Goal: Information Seeking & Learning: Learn about a topic

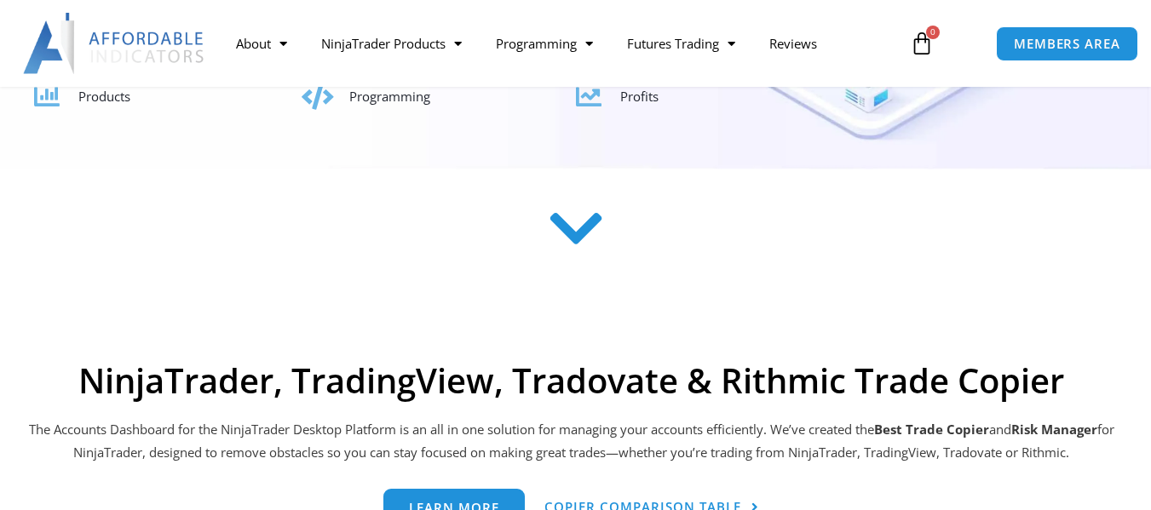
click at [104, 103] on span "Products" at bounding box center [104, 96] width 52 height 17
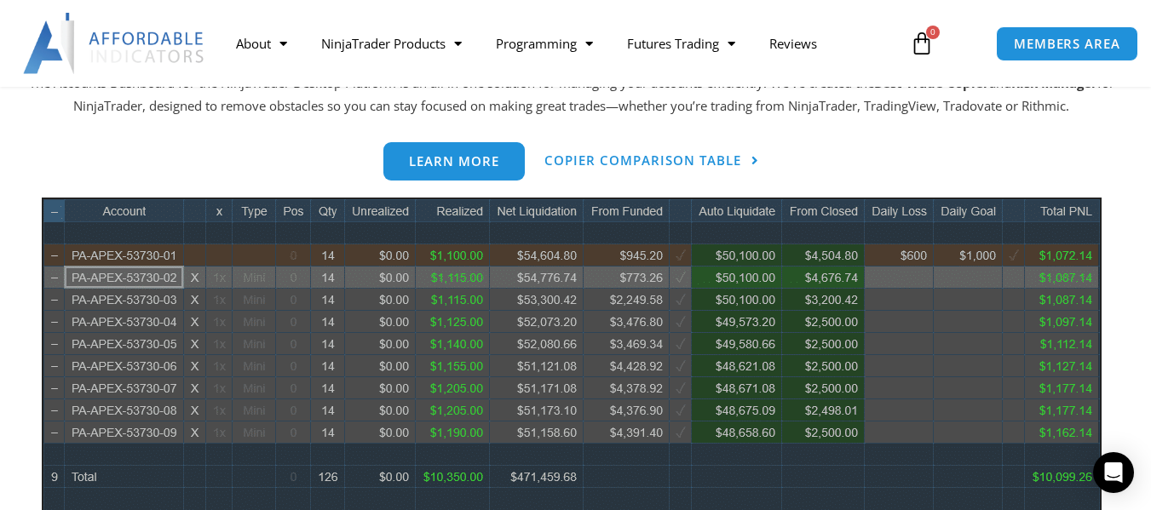
scroll to position [829, 0]
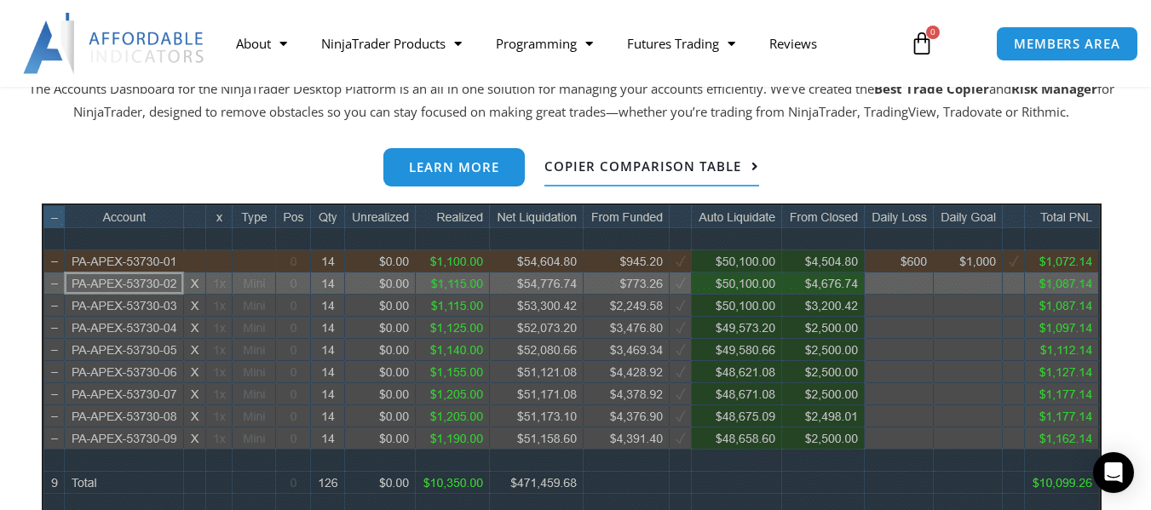
click at [600, 170] on span "Copier Comparison Table" at bounding box center [643, 166] width 197 height 13
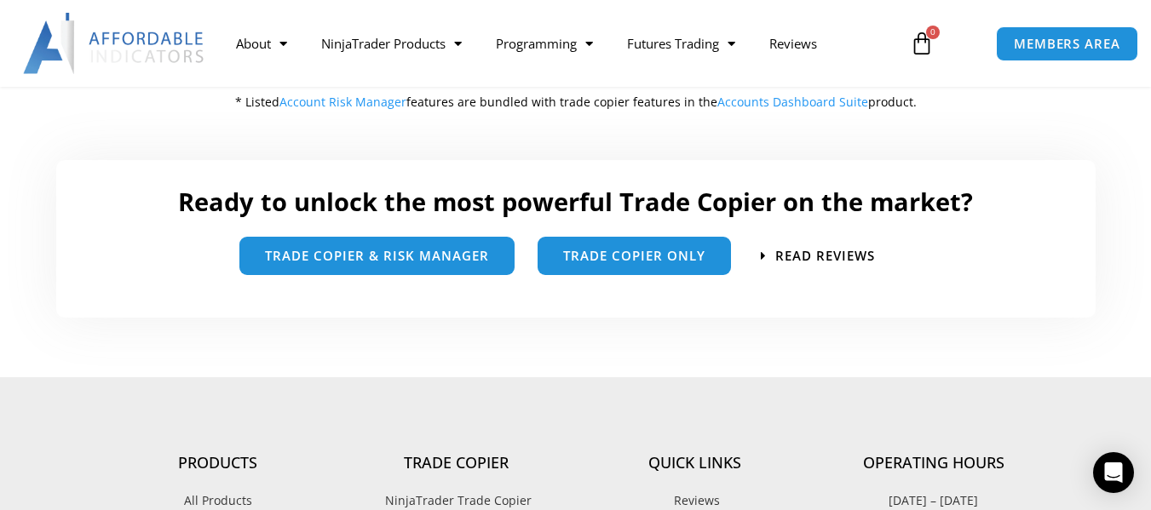
scroll to position [1023, 0]
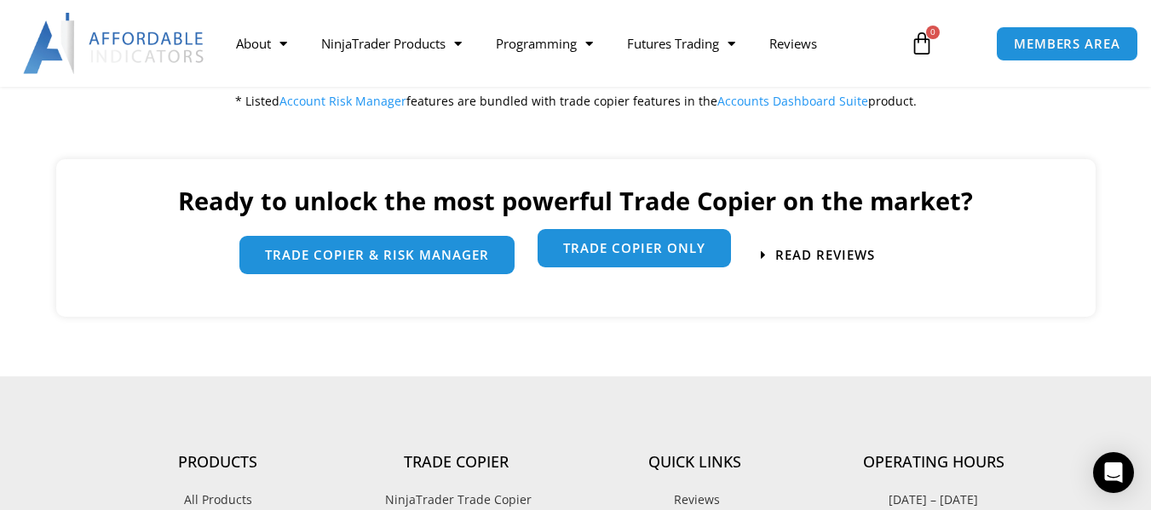
click at [611, 255] on span "Trade Copier Only" at bounding box center [634, 248] width 142 height 13
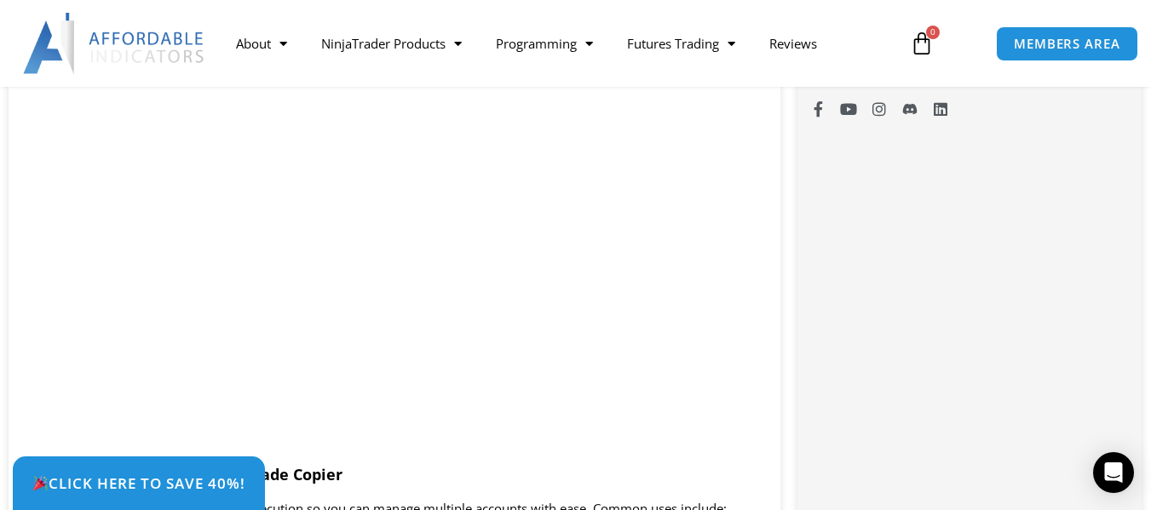
scroll to position [1458, 0]
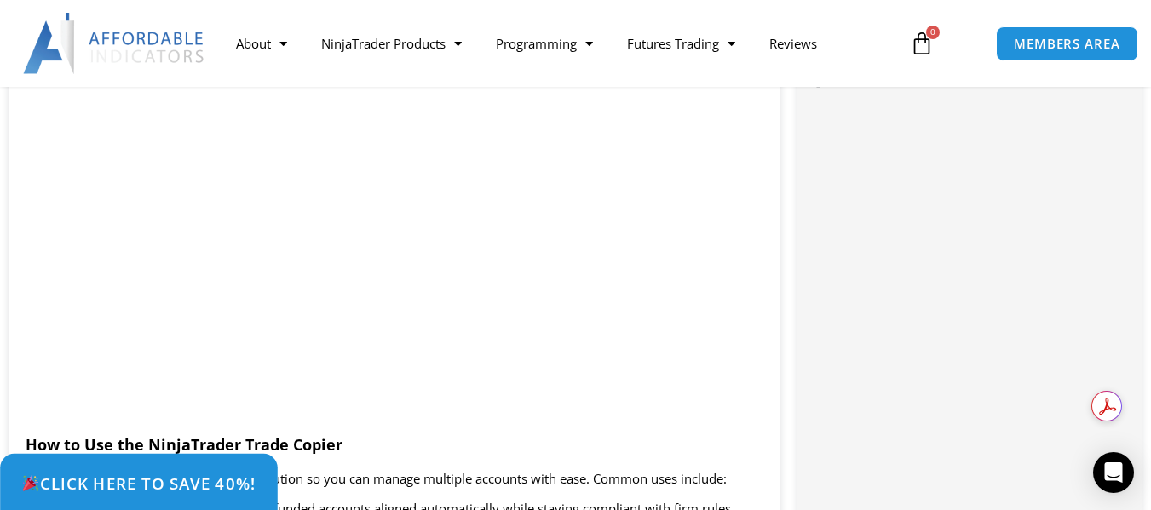
click at [204, 481] on span "Click Here to save 40%!" at bounding box center [138, 484] width 234 height 16
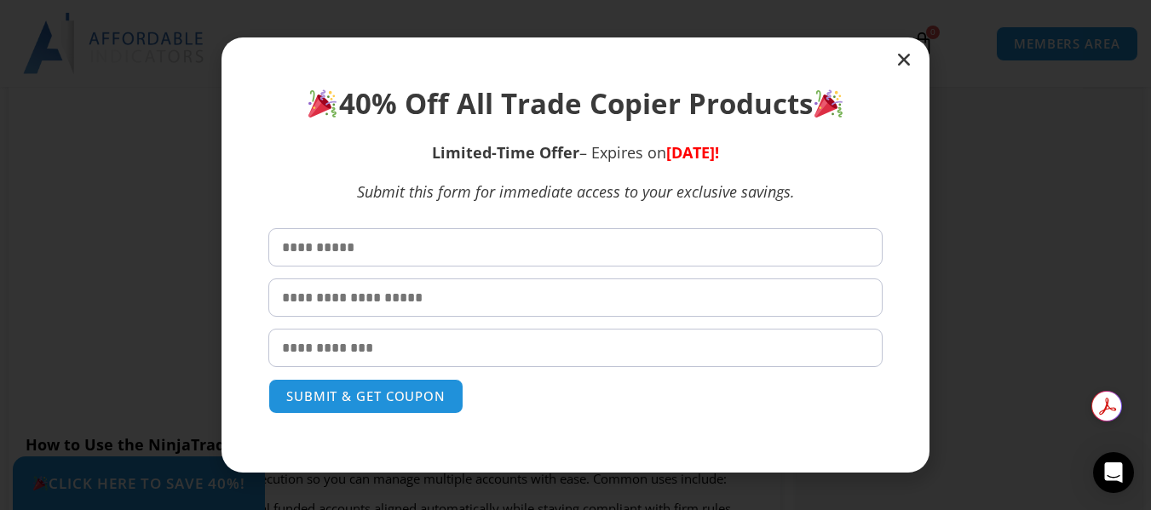
click at [903, 59] on icon "Close" at bounding box center [904, 59] width 17 height 17
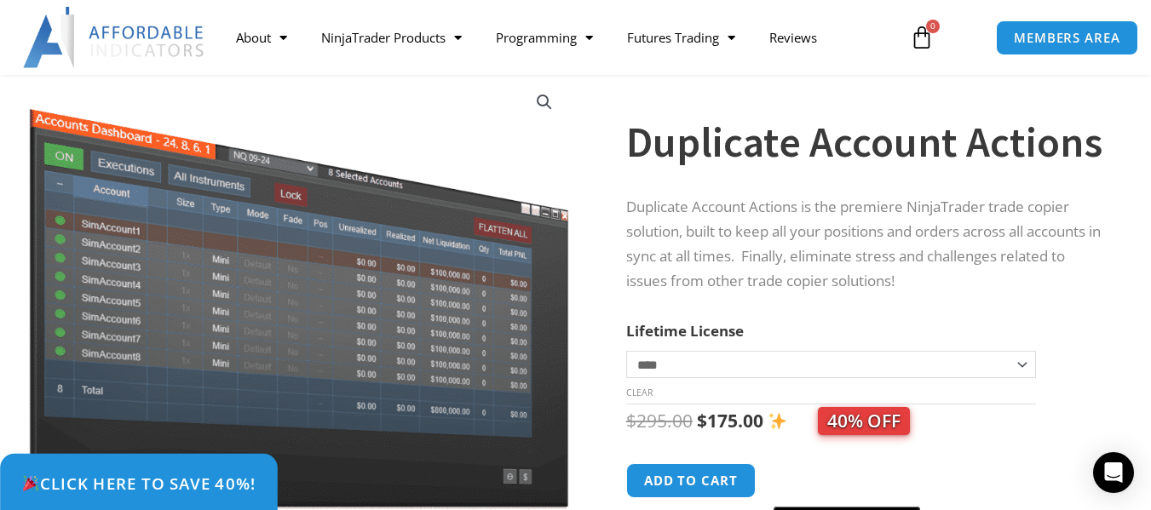
scroll to position [95, 0]
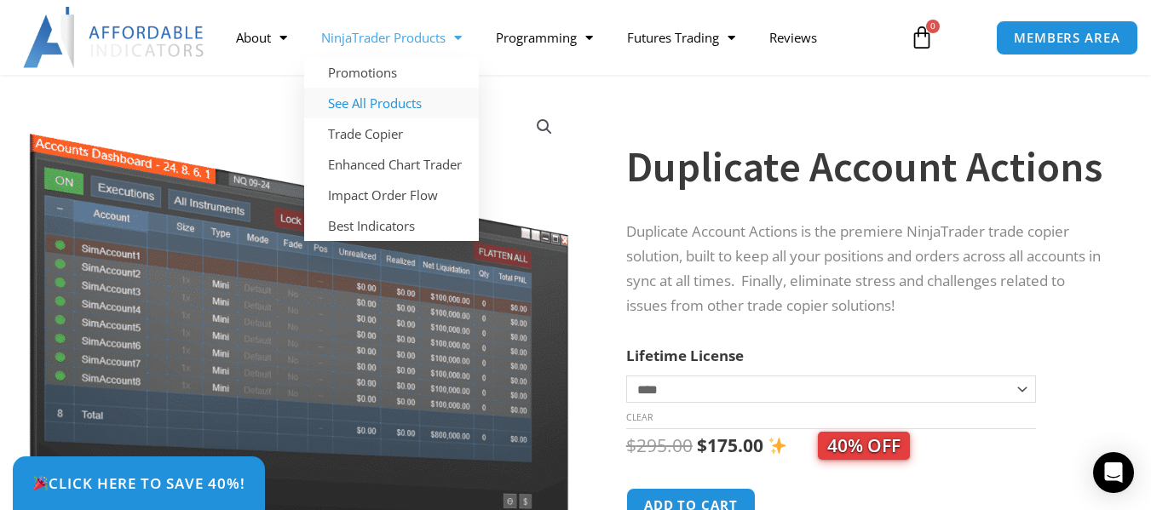
click at [387, 101] on link "See All Products" at bounding box center [391, 103] width 175 height 31
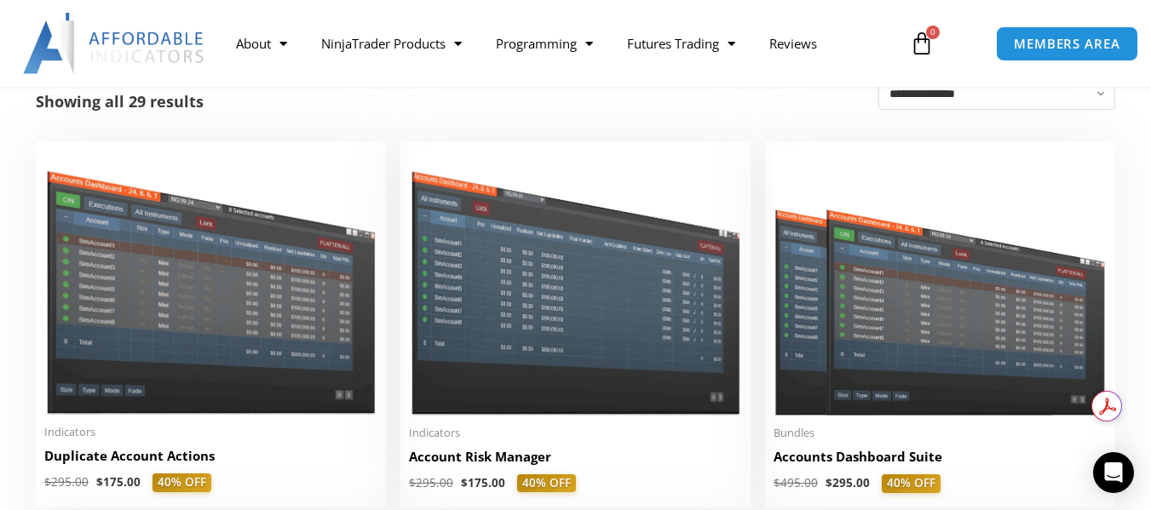
scroll to position [426, 0]
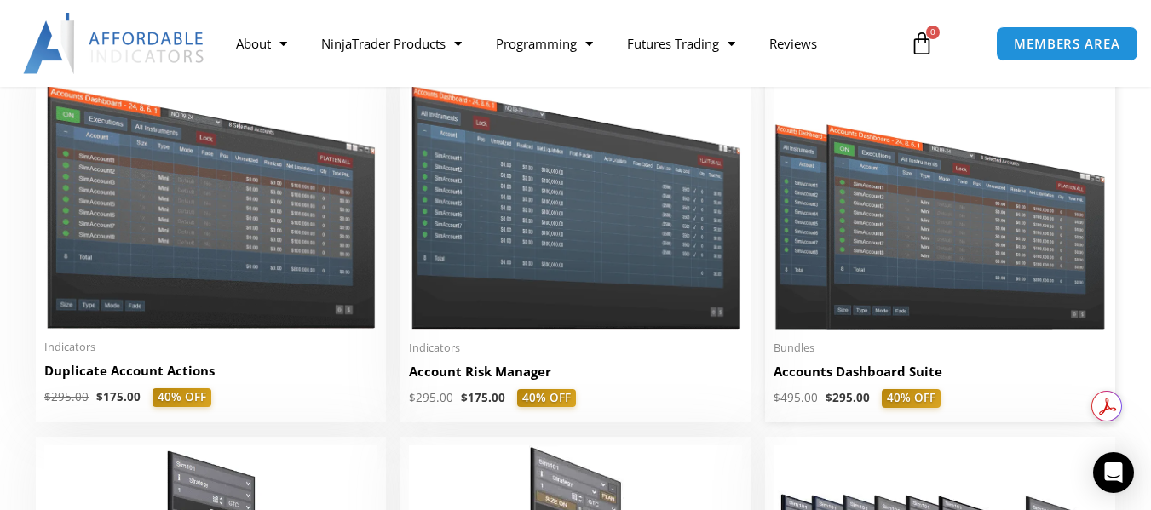
click at [843, 376] on h2 "Accounts Dashboard Suite" at bounding box center [940, 372] width 333 height 18
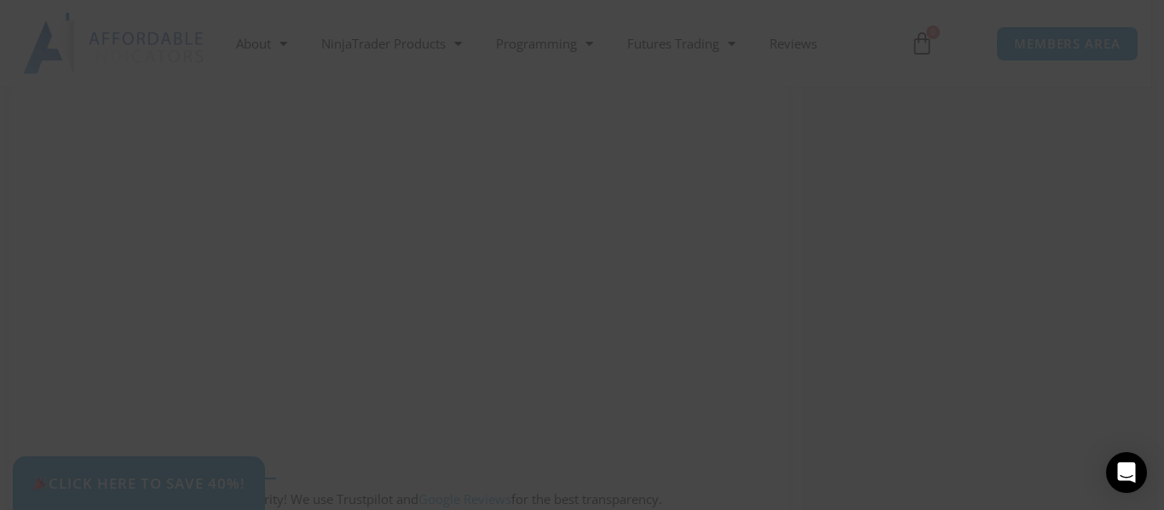
scroll to position [85, 0]
click at [1103, 89] on div "Close this module SAVE 20% NOW Are you ready to take NinjaTrader to the next le…" at bounding box center [582, 255] width 1164 height 510
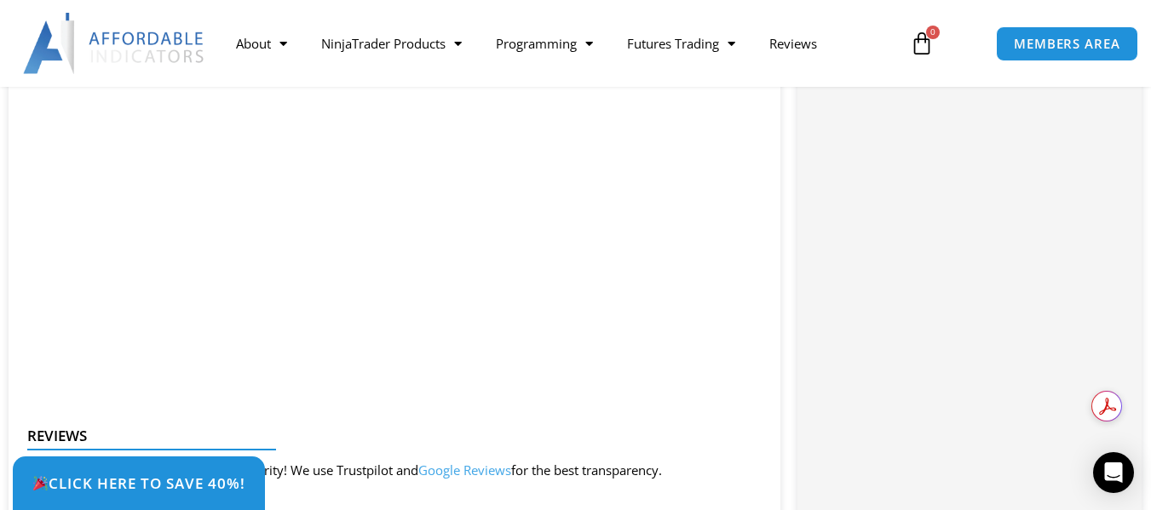
scroll to position [1801, 0]
